Goal: Navigation & Orientation: Find specific page/section

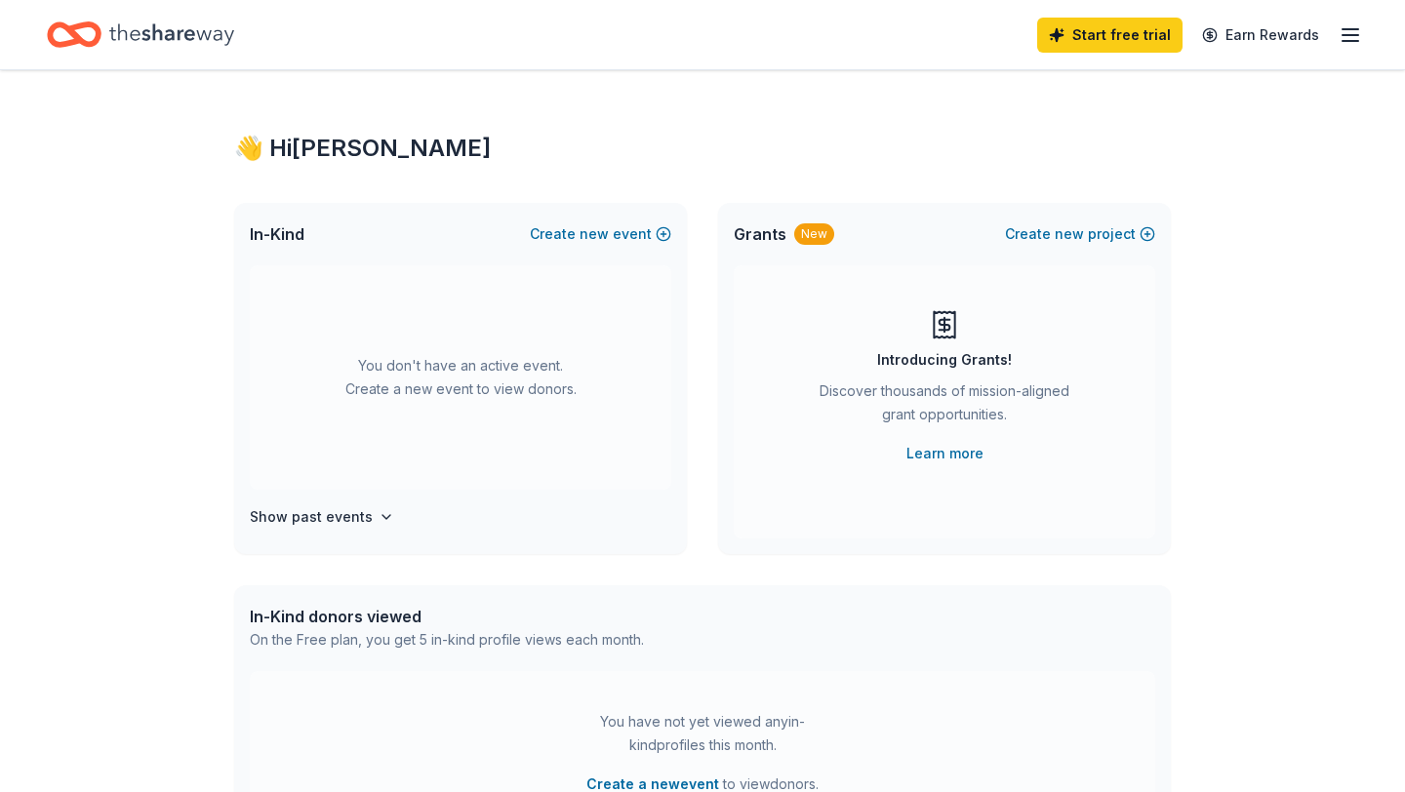
click at [1345, 46] on div "Start free trial Earn Rewards" at bounding box center [1199, 35] width 325 height 46
click at [1352, 35] on icon "button" at bounding box center [1349, 34] width 23 height 23
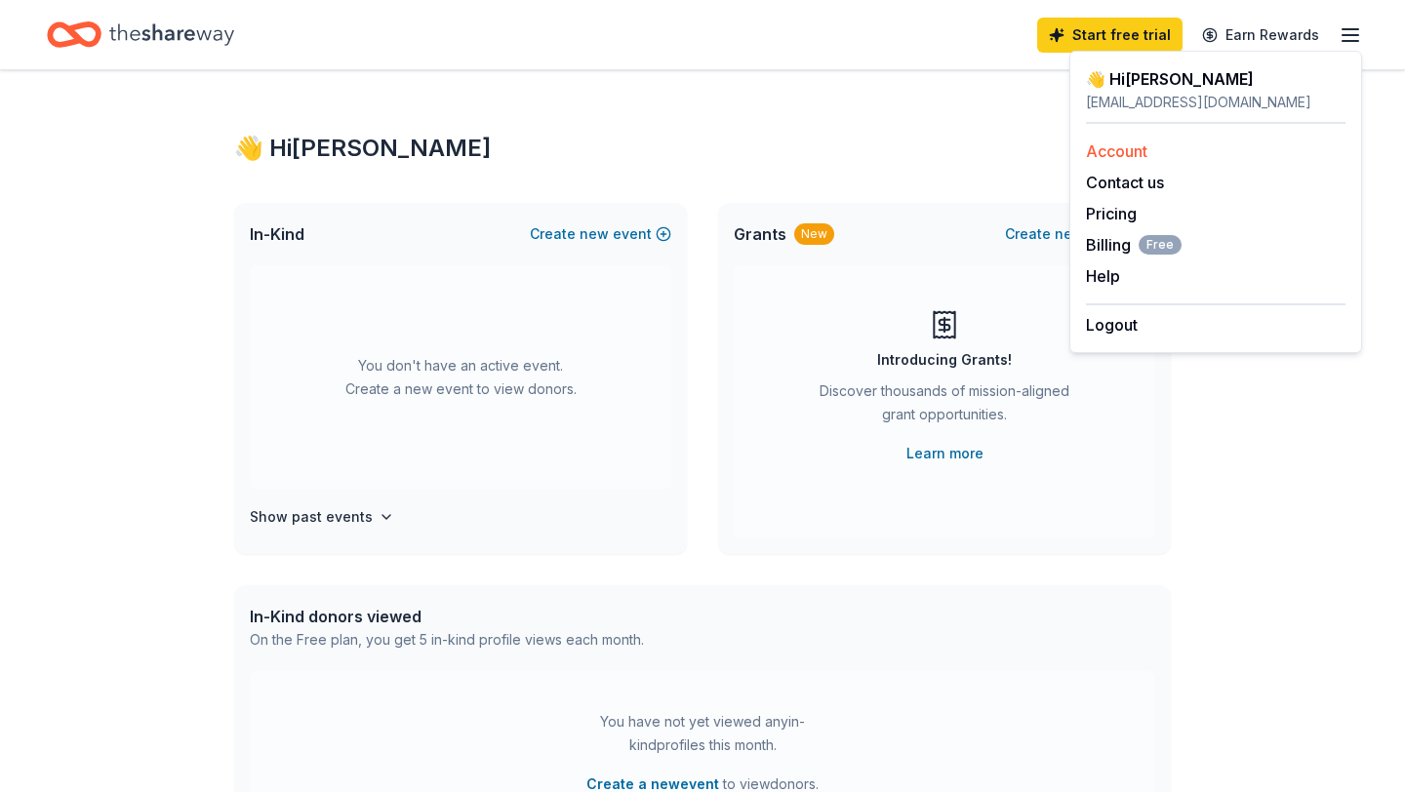
click at [1106, 150] on link "Account" at bounding box center [1116, 151] width 61 height 20
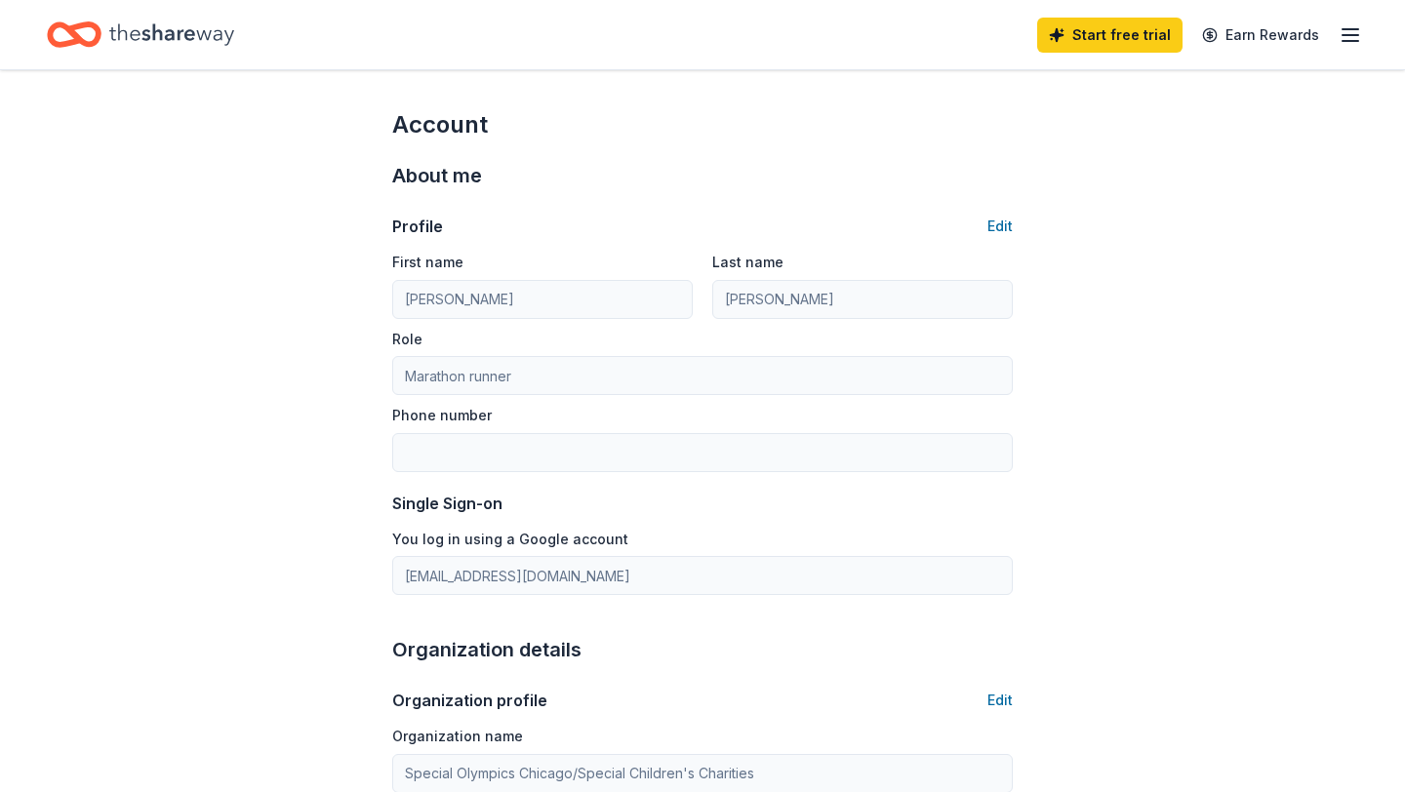
click at [1363, 40] on div "Start free trial Earn Rewards" at bounding box center [702, 34] width 1405 height 69
click at [1348, 32] on icon "button" at bounding box center [1349, 34] width 23 height 23
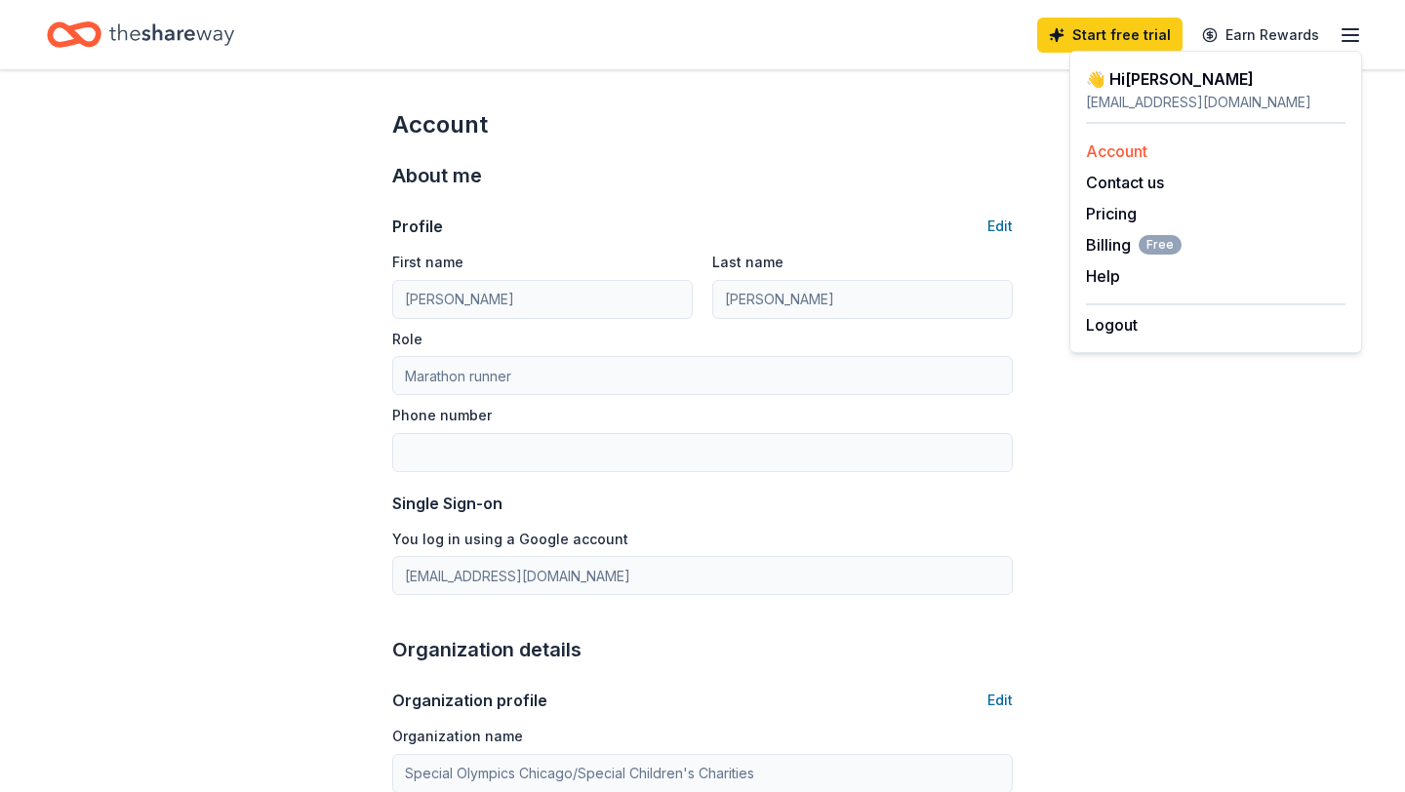
click at [1093, 154] on link "Account" at bounding box center [1116, 151] width 61 height 20
click at [152, 36] on icon "Home" at bounding box center [171, 35] width 125 height 40
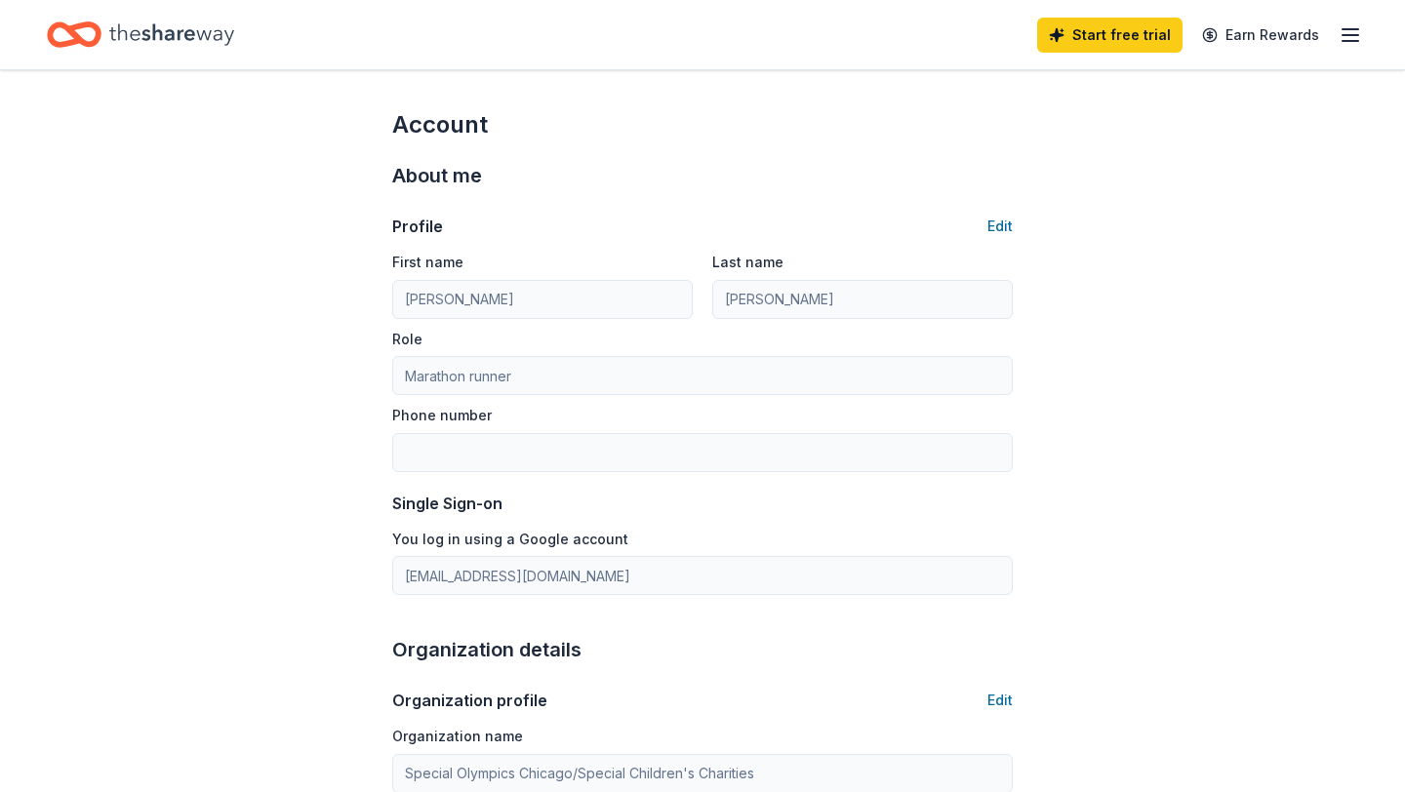
click at [152, 36] on icon "Home" at bounding box center [171, 35] width 125 height 40
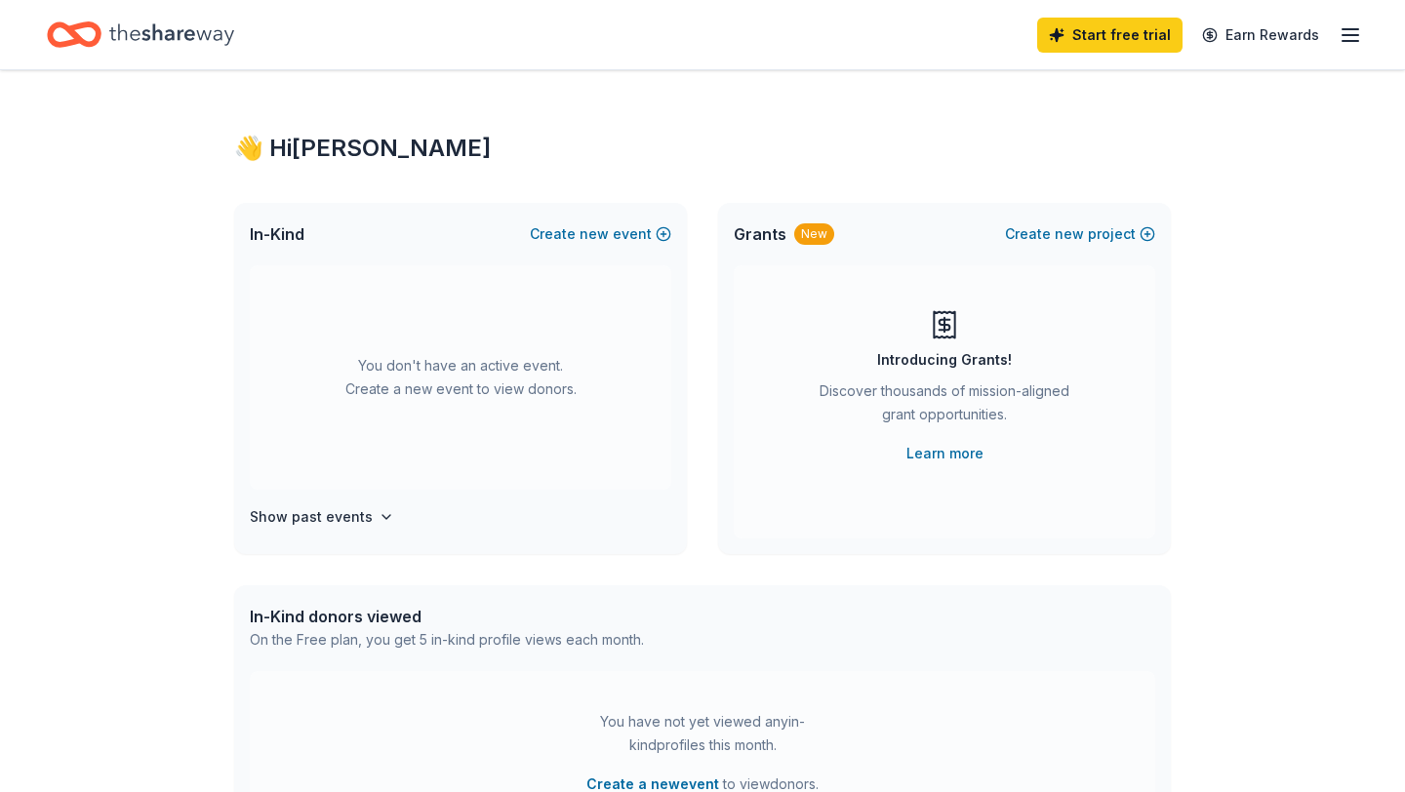
click at [1360, 40] on icon "button" at bounding box center [1349, 34] width 23 height 23
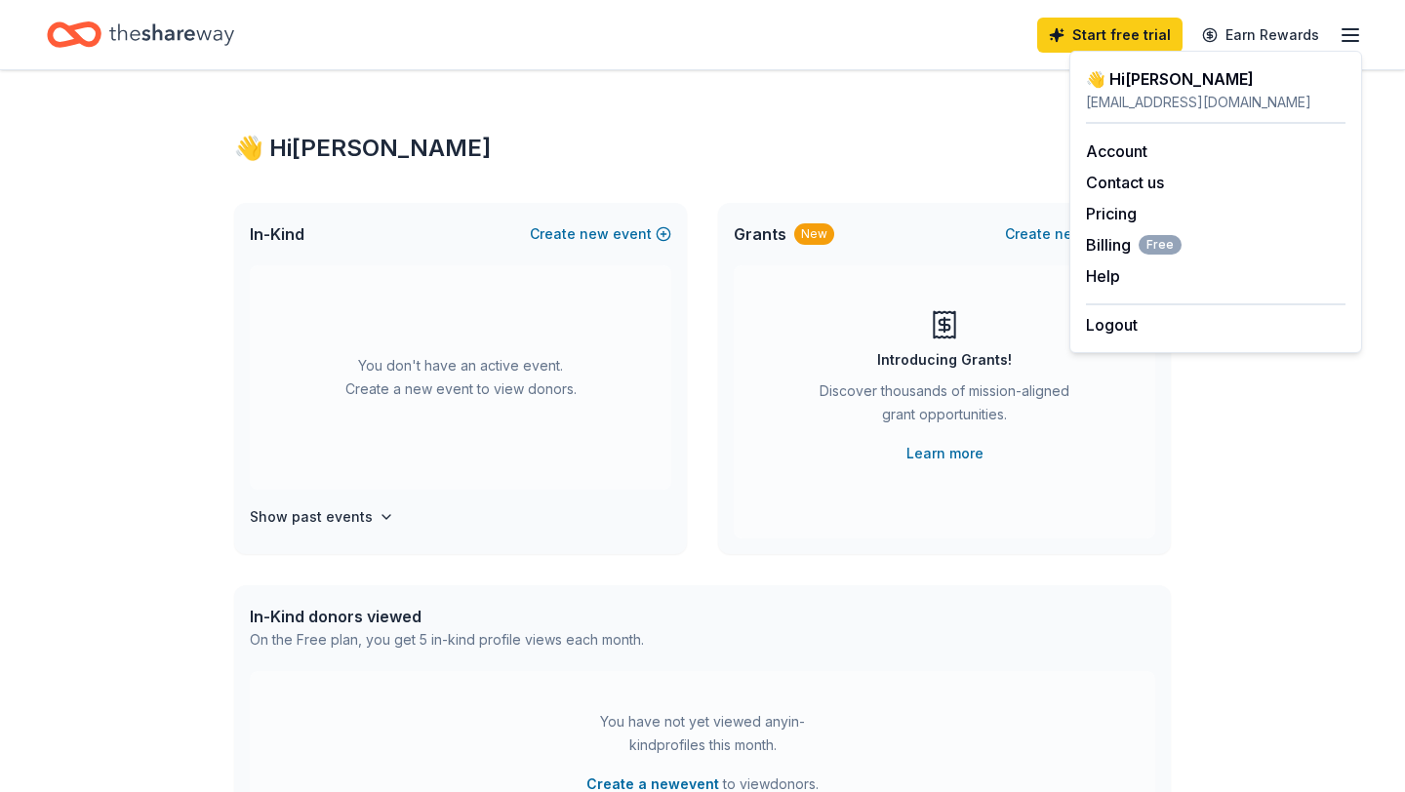
click at [1360, 41] on icon "button" at bounding box center [1349, 34] width 23 height 23
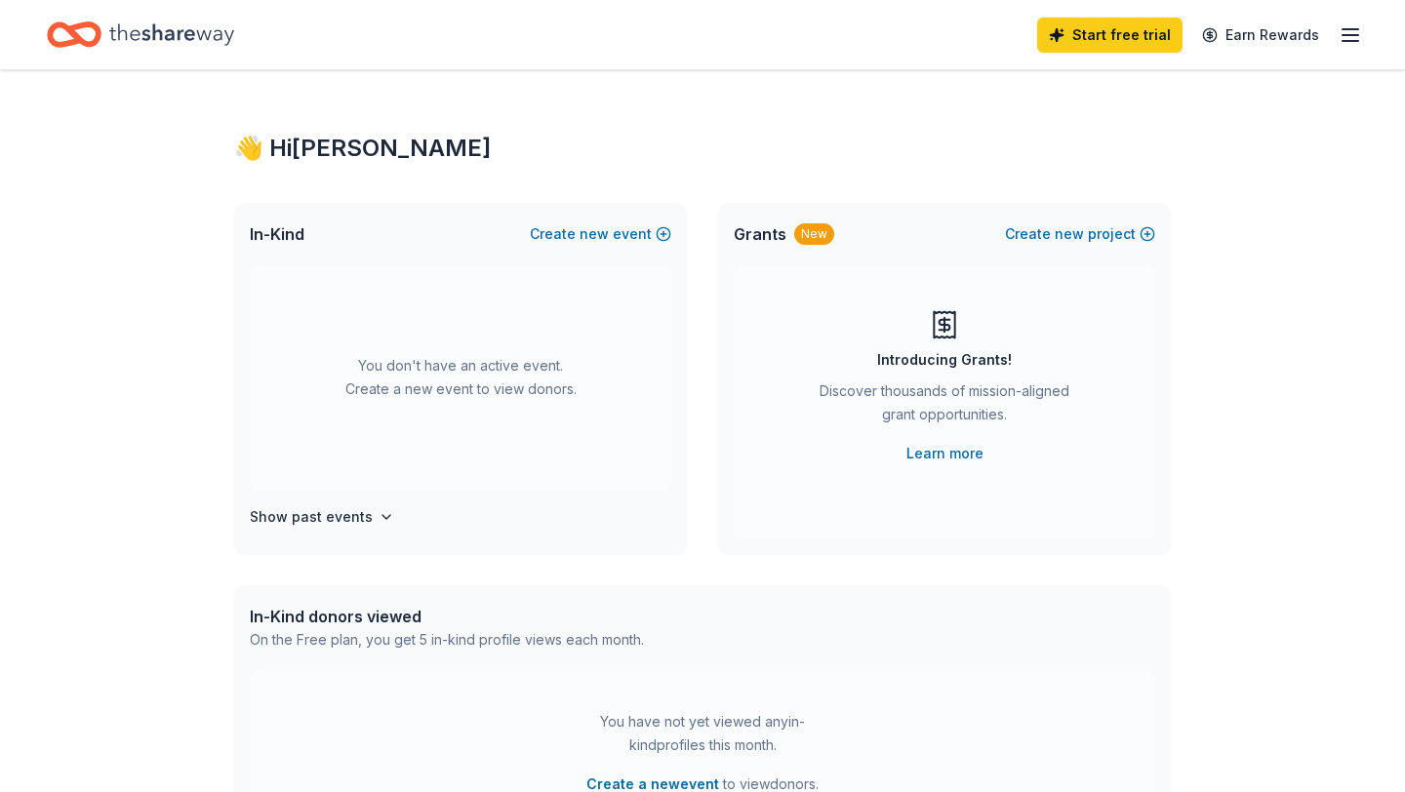
click at [1360, 41] on icon "button" at bounding box center [1349, 34] width 23 height 23
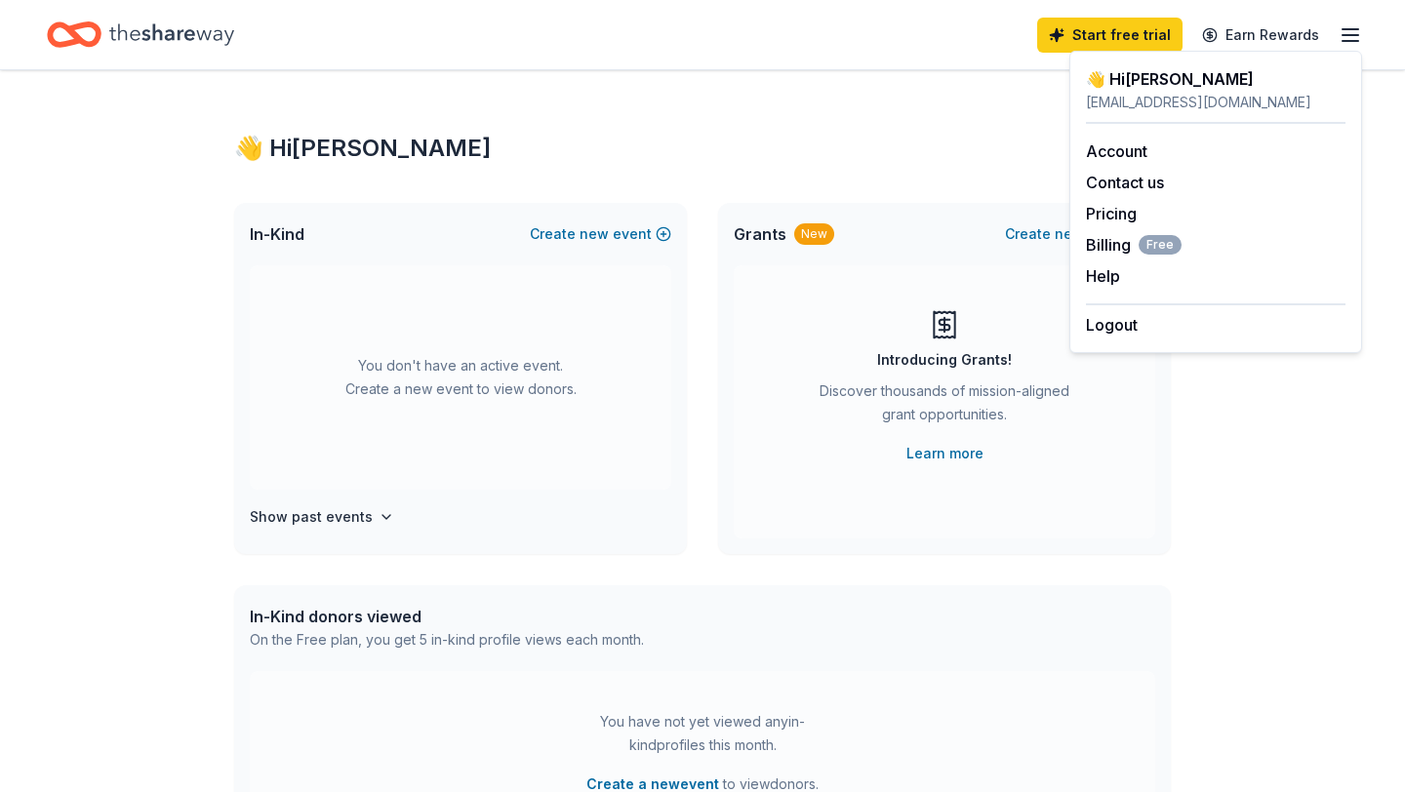
click at [1358, 38] on icon "button" at bounding box center [1349, 34] width 23 height 23
